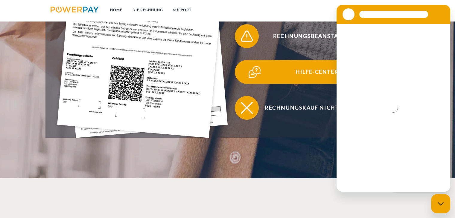
scroll to position [239, 0]
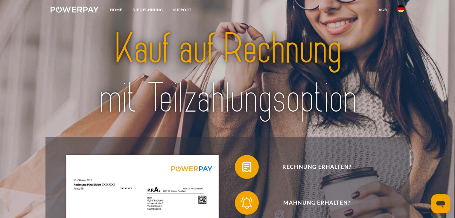
scroll to position [30, 0]
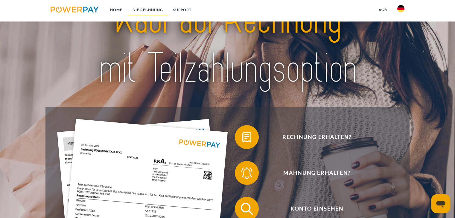
click at [156, 10] on link "DIE RECHNUNG" at bounding box center [147, 9] width 41 height 11
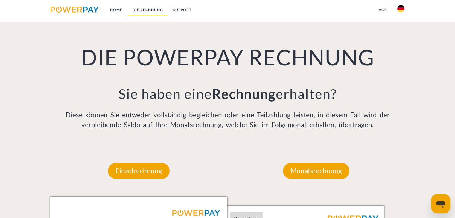
scroll to position [419, 0]
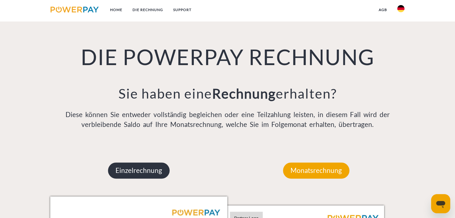
click at [158, 171] on p "Einzelrechnung" at bounding box center [139, 171] width 62 height 16
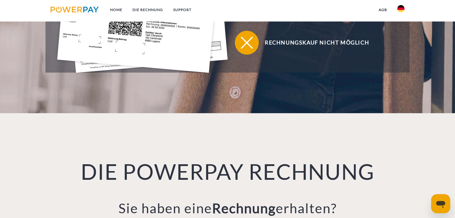
scroll to position [239, 0]
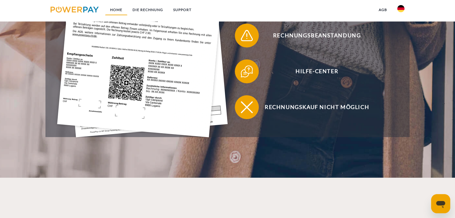
click at [116, 10] on link "Home" at bounding box center [116, 9] width 22 height 11
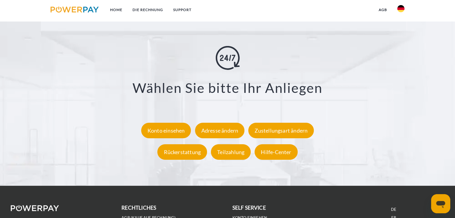
scroll to position [1107, 0]
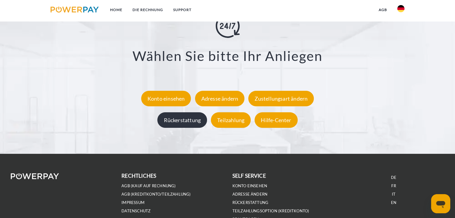
click at [179, 121] on div "Rückerstattung" at bounding box center [182, 120] width 50 height 16
